Goal: Information Seeking & Learning: Learn about a topic

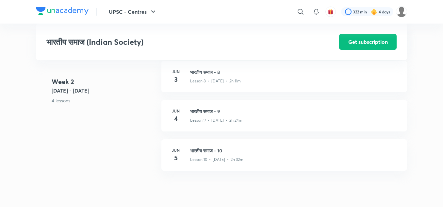
scroll to position [535, 0]
click at [202, 152] on h3 "भारतीय समाज - 10" at bounding box center [294, 148] width 209 height 7
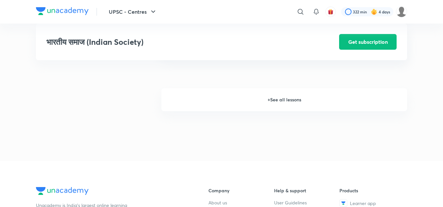
scroll to position [1145, 0]
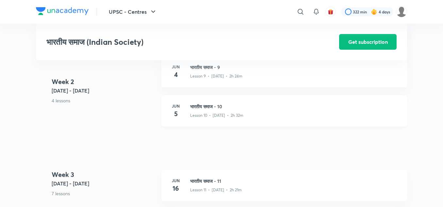
scroll to position [578, 0]
click at [202, 184] on h3 "भारतीय समाज - 11" at bounding box center [294, 180] width 209 height 7
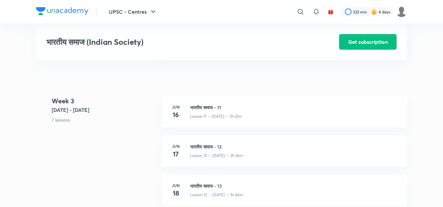
scroll to position [651, 0]
click at [197, 149] on h3 "भारतीय समाज - 12" at bounding box center [294, 146] width 209 height 7
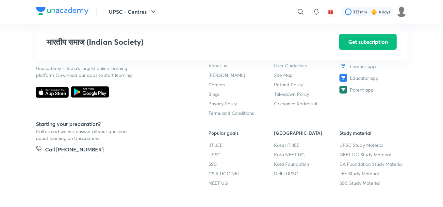
scroll to position [1087, 0]
